Goal: Information Seeking & Learning: Understand process/instructions

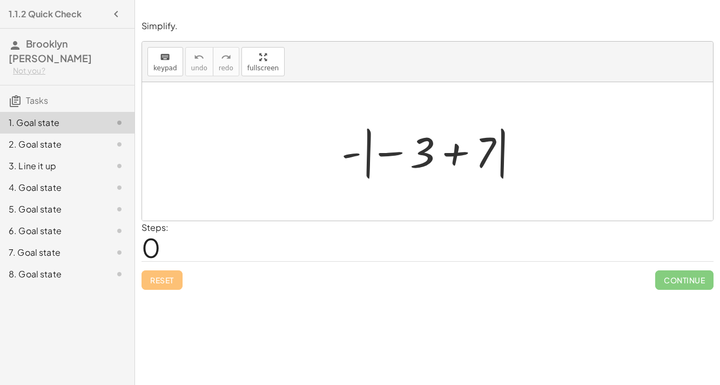
click at [358, 157] on div at bounding box center [432, 152] width 192 height 60
click at [385, 154] on div at bounding box center [432, 152] width 192 height 60
click at [372, 151] on div at bounding box center [432, 152] width 192 height 60
click at [416, 147] on div at bounding box center [432, 152] width 192 height 60
click at [467, 154] on div at bounding box center [432, 152] width 192 height 60
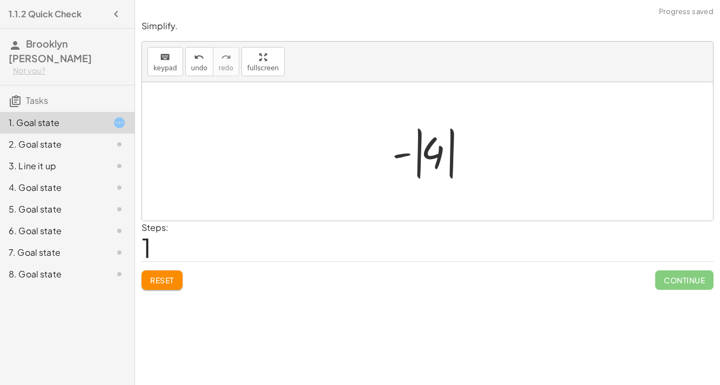
click at [411, 149] on div at bounding box center [432, 152] width 91 height 60
click at [414, 151] on div at bounding box center [432, 152] width 91 height 60
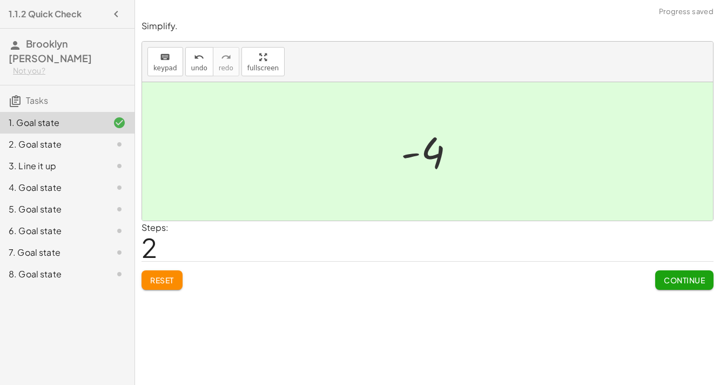
click at [672, 284] on button "Continue" at bounding box center [684, 279] width 58 height 19
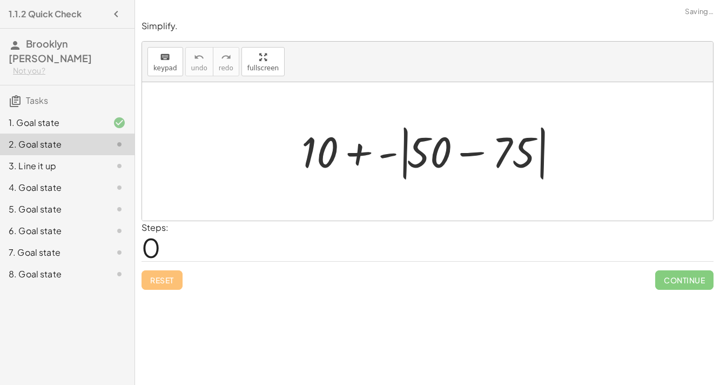
click at [405, 142] on div at bounding box center [432, 151] width 272 height 62
click at [469, 151] on div at bounding box center [432, 151] width 272 height 62
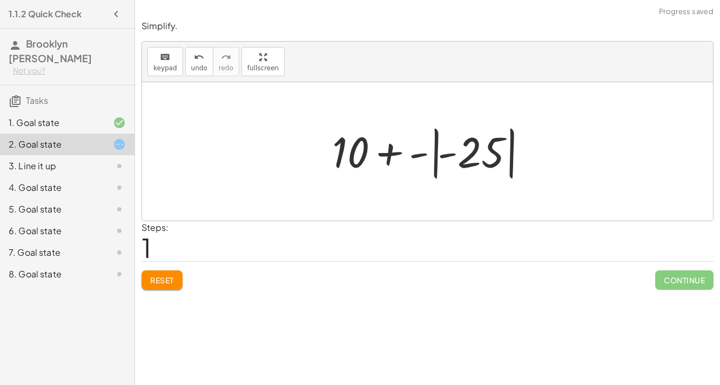
click at [436, 157] on div at bounding box center [432, 152] width 211 height 60
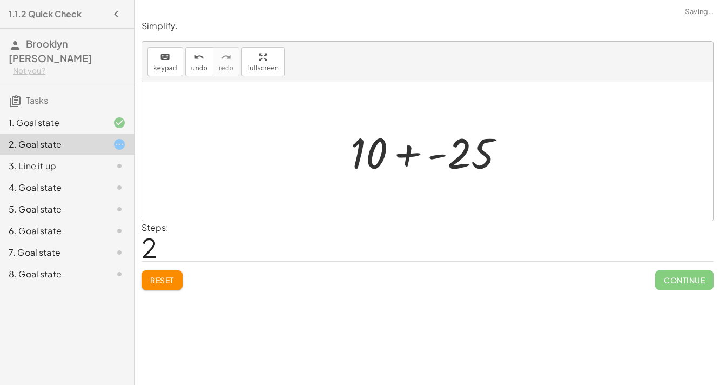
click at [405, 156] on div at bounding box center [431, 152] width 173 height 56
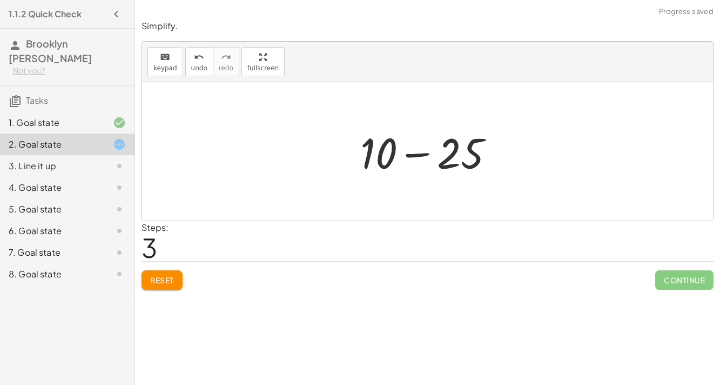
click at [413, 162] on div at bounding box center [431, 152] width 153 height 56
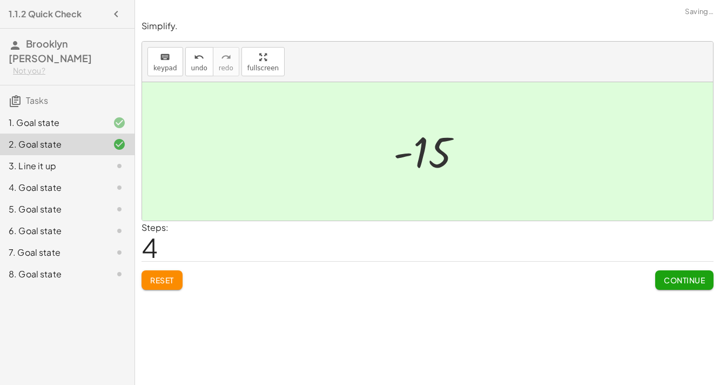
click at [678, 282] on span "Continue" at bounding box center [684, 280] width 41 height 10
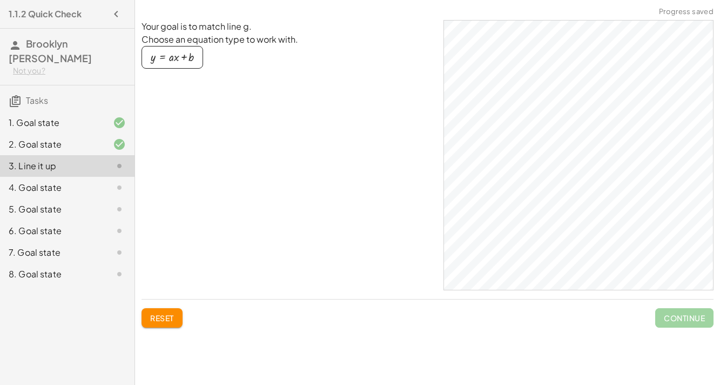
click at [119, 181] on icon at bounding box center [119, 187] width 13 height 13
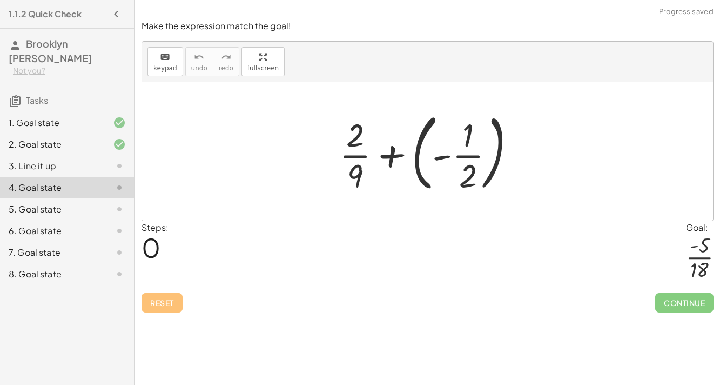
click at [95, 159] on div "3. Line it up" at bounding box center [52, 165] width 87 height 13
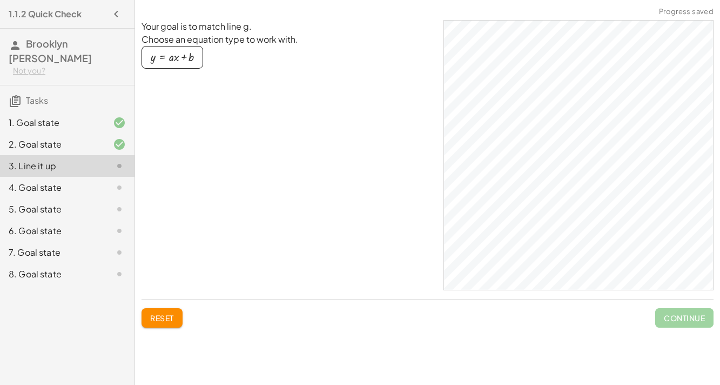
click at [181, 58] on div "button" at bounding box center [172, 57] width 43 height 12
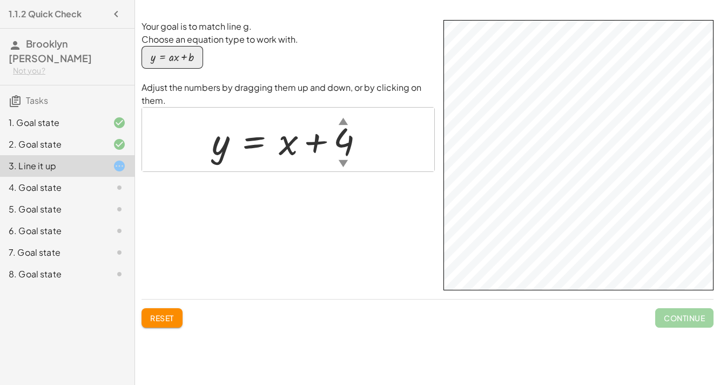
click at [342, 160] on div "▼" at bounding box center [343, 163] width 9 height 14
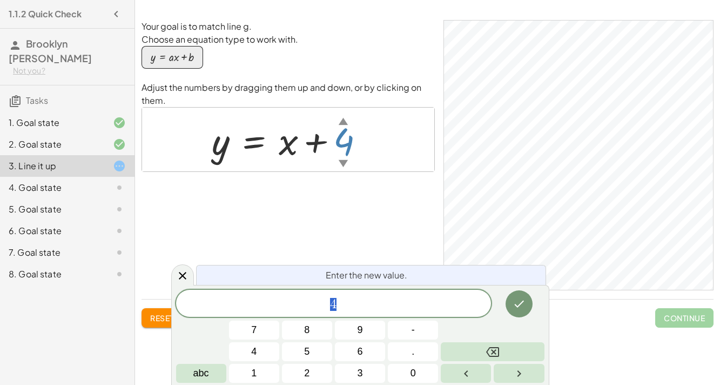
click at [342, 160] on div "▼" at bounding box center [343, 163] width 9 height 14
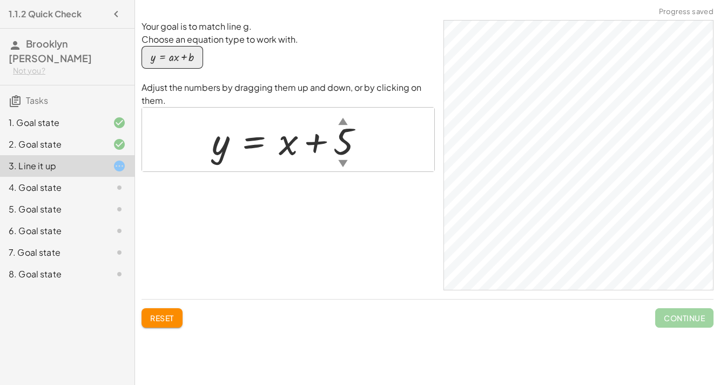
click at [343, 121] on div "▲" at bounding box center [342, 121] width 9 height 14
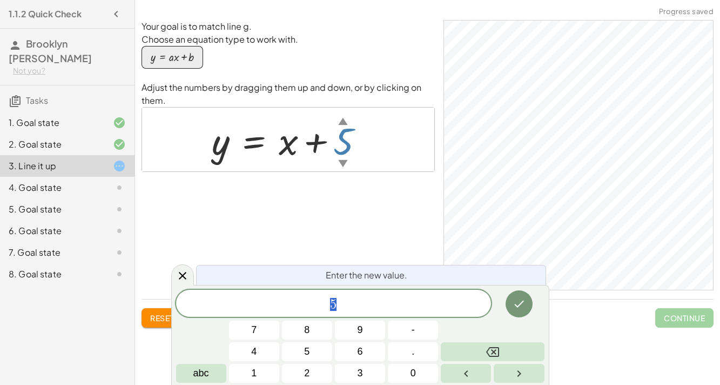
click at [343, 121] on div "▲" at bounding box center [342, 121] width 9 height 14
click at [185, 274] on icon at bounding box center [182, 275] width 13 height 13
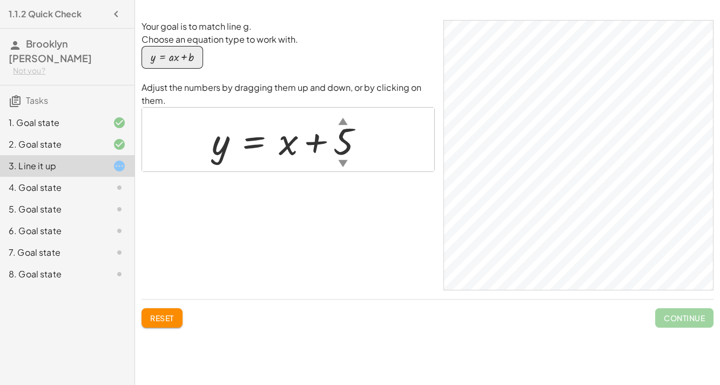
click at [169, 313] on span "Reset" at bounding box center [162, 318] width 24 height 10
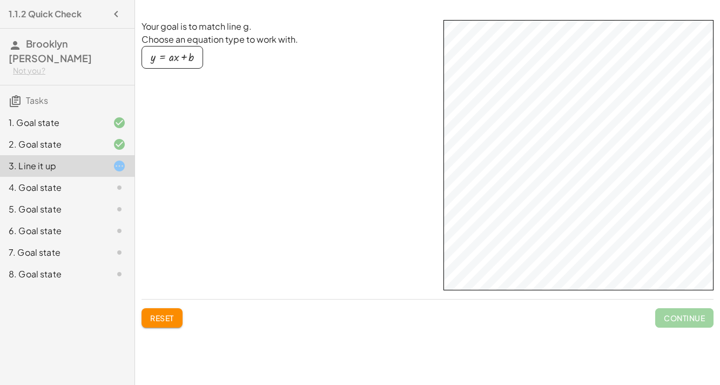
click at [174, 60] on div "button" at bounding box center [172, 57] width 43 height 12
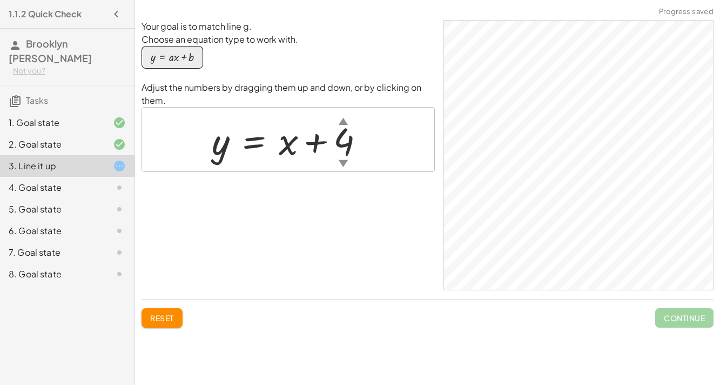
click at [341, 161] on div "▼" at bounding box center [343, 163] width 9 height 14
click at [341, 161] on div "▼" at bounding box center [339, 163] width 9 height 14
click at [343, 153] on div at bounding box center [292, 139] width 172 height 49
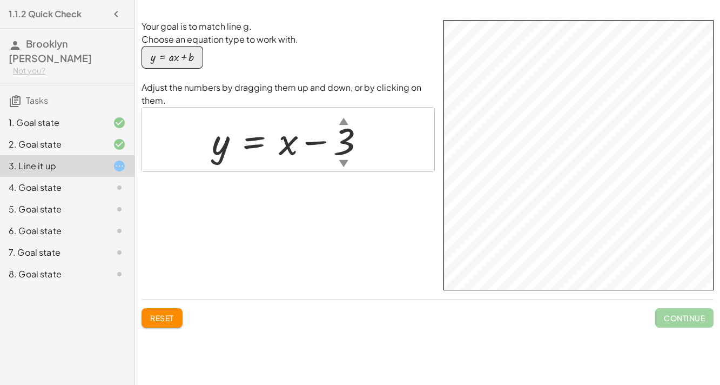
click at [265, 158] on div at bounding box center [292, 139] width 173 height 49
click at [281, 154] on div at bounding box center [292, 139] width 173 height 49
click at [218, 152] on div at bounding box center [292, 139] width 173 height 49
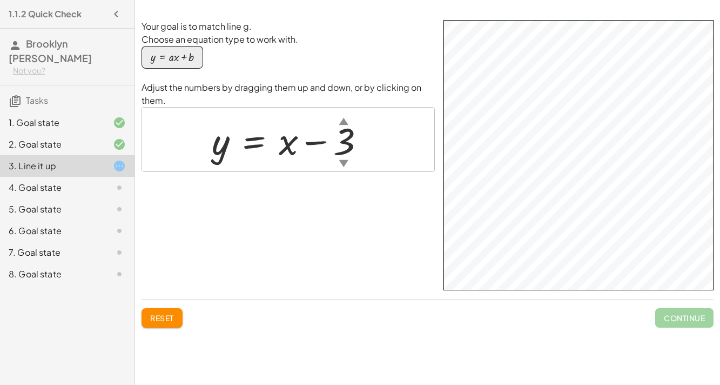
click at [218, 152] on div at bounding box center [292, 139] width 173 height 49
click at [305, 145] on div at bounding box center [292, 139] width 173 height 49
click at [313, 143] on div at bounding box center [292, 139] width 173 height 49
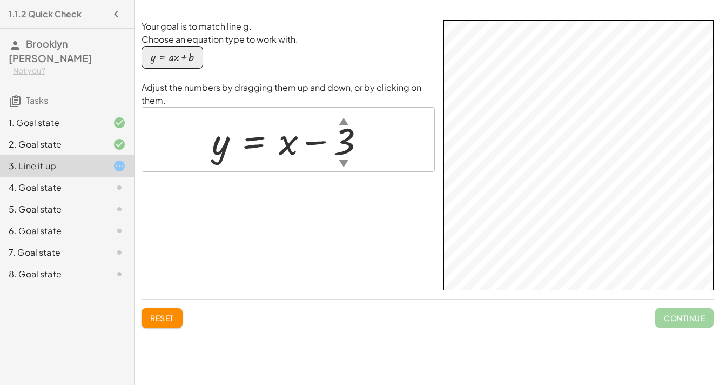
click at [313, 143] on div at bounding box center [292, 139] width 173 height 49
drag, startPoint x: 213, startPoint y: 149, endPoint x: 366, endPoint y: 148, distance: 153.4
click at [366, 148] on div at bounding box center [292, 139] width 173 height 49
click at [154, 322] on span "Reset" at bounding box center [162, 318] width 24 height 10
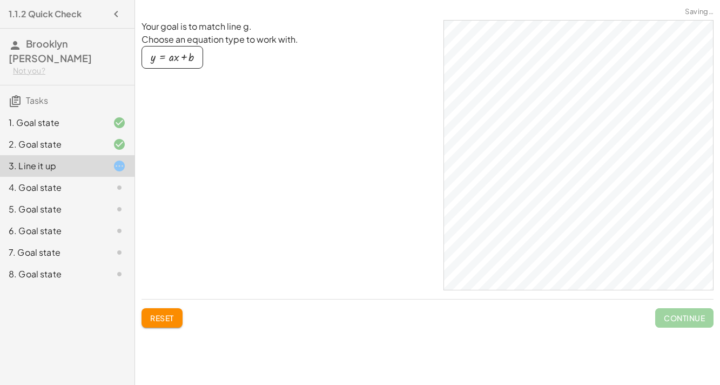
click at [82, 181] on div "4. Goal state" at bounding box center [52, 187] width 87 height 13
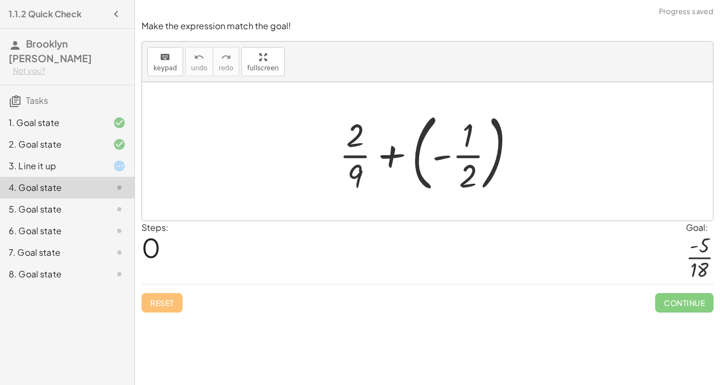
click at [409, 160] on div at bounding box center [432, 151] width 196 height 90
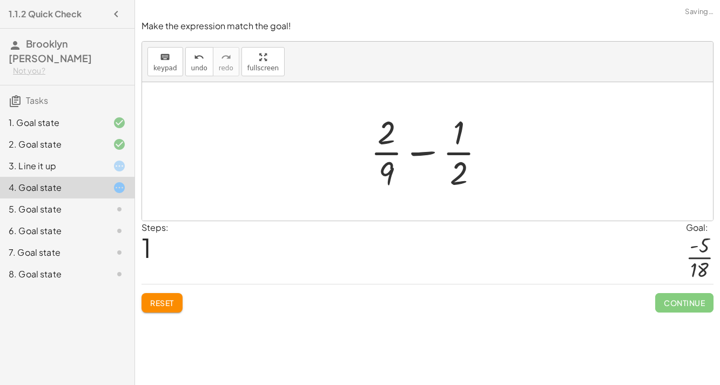
click at [429, 153] on div at bounding box center [432, 151] width 134 height 83
click at [417, 153] on div at bounding box center [432, 151] width 134 height 83
click at [382, 178] on div at bounding box center [432, 151] width 134 height 83
click at [387, 174] on div at bounding box center [432, 151] width 134 height 83
drag, startPoint x: 380, startPoint y: 165, endPoint x: 504, endPoint y: 158, distance: 124.4
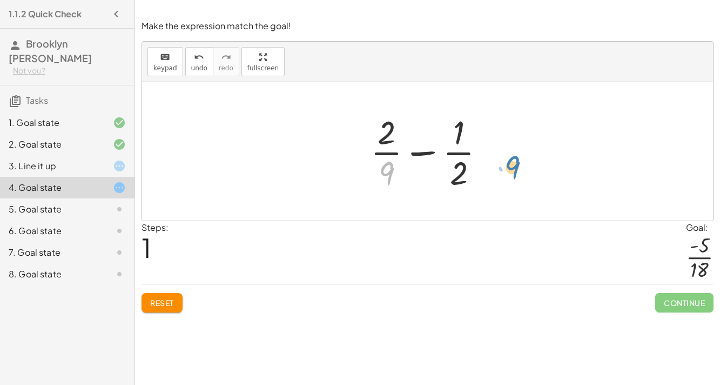
click at [504, 158] on div "+ · 2 · 9 + ( - · 1 · 2 ) · 9 + · 2 · 9 · 1 · 2 −" at bounding box center [427, 151] width 571 height 138
drag, startPoint x: 381, startPoint y: 169, endPoint x: 464, endPoint y: 172, distance: 82.7
click at [464, 172] on div at bounding box center [432, 151] width 134 height 83
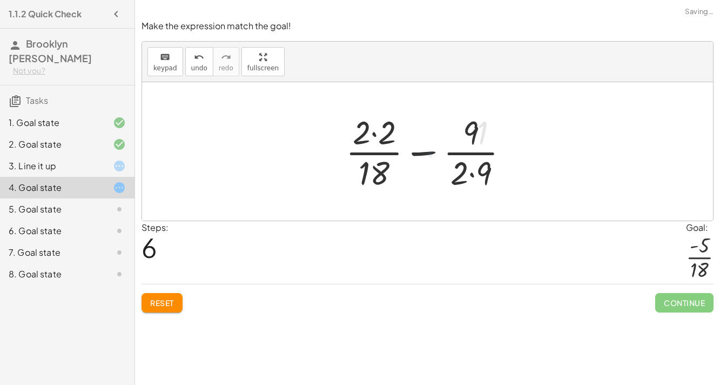
click at [158, 293] on button "Reset" at bounding box center [162, 302] width 41 height 19
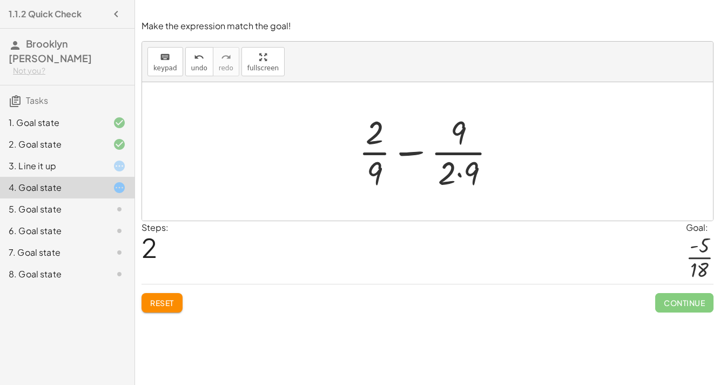
click at [176, 299] on button "Reset" at bounding box center [162, 302] width 41 height 19
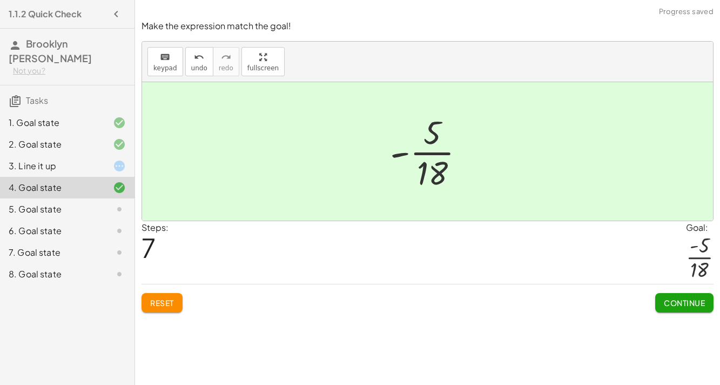
click at [694, 308] on button "Continue" at bounding box center [684, 302] width 58 height 19
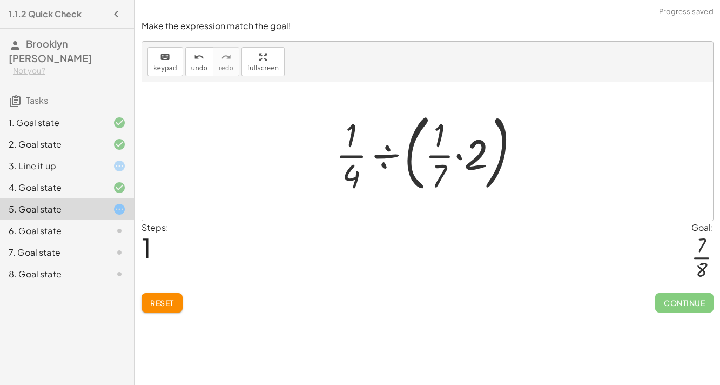
click at [180, 302] on button "Reset" at bounding box center [162, 302] width 41 height 19
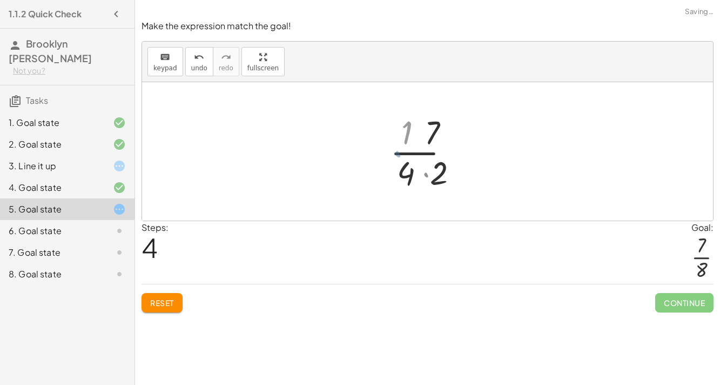
click at [162, 302] on span "Reset" at bounding box center [162, 303] width 24 height 10
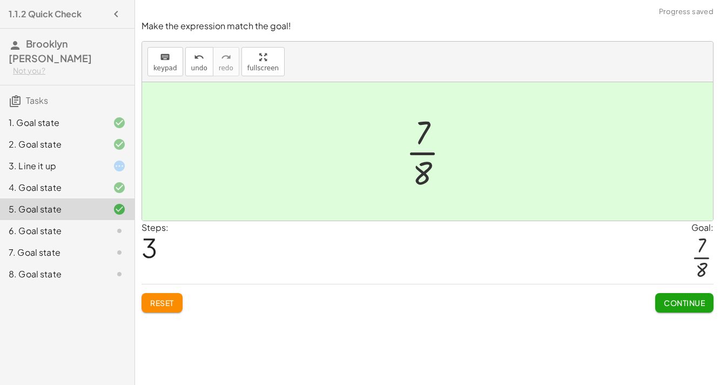
click at [697, 299] on span "Continue" at bounding box center [684, 303] width 41 height 10
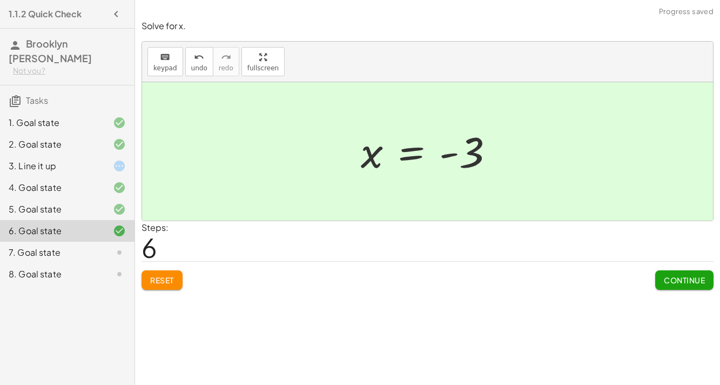
click at [685, 278] on span "Continue" at bounding box center [684, 280] width 41 height 10
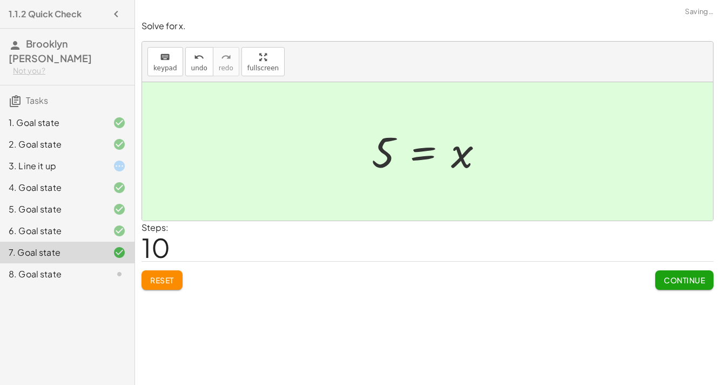
click at [676, 277] on span "Continue" at bounding box center [684, 280] width 41 height 10
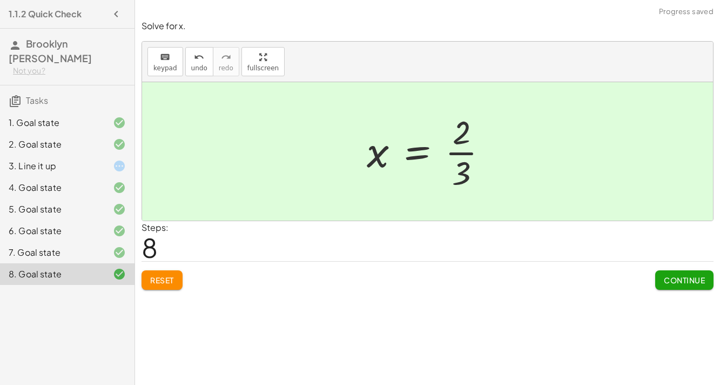
click at [694, 261] on div "Continue" at bounding box center [684, 275] width 58 height 28
click at [691, 281] on span "Continue" at bounding box center [684, 280] width 41 height 10
